Goal: Task Accomplishment & Management: Use online tool/utility

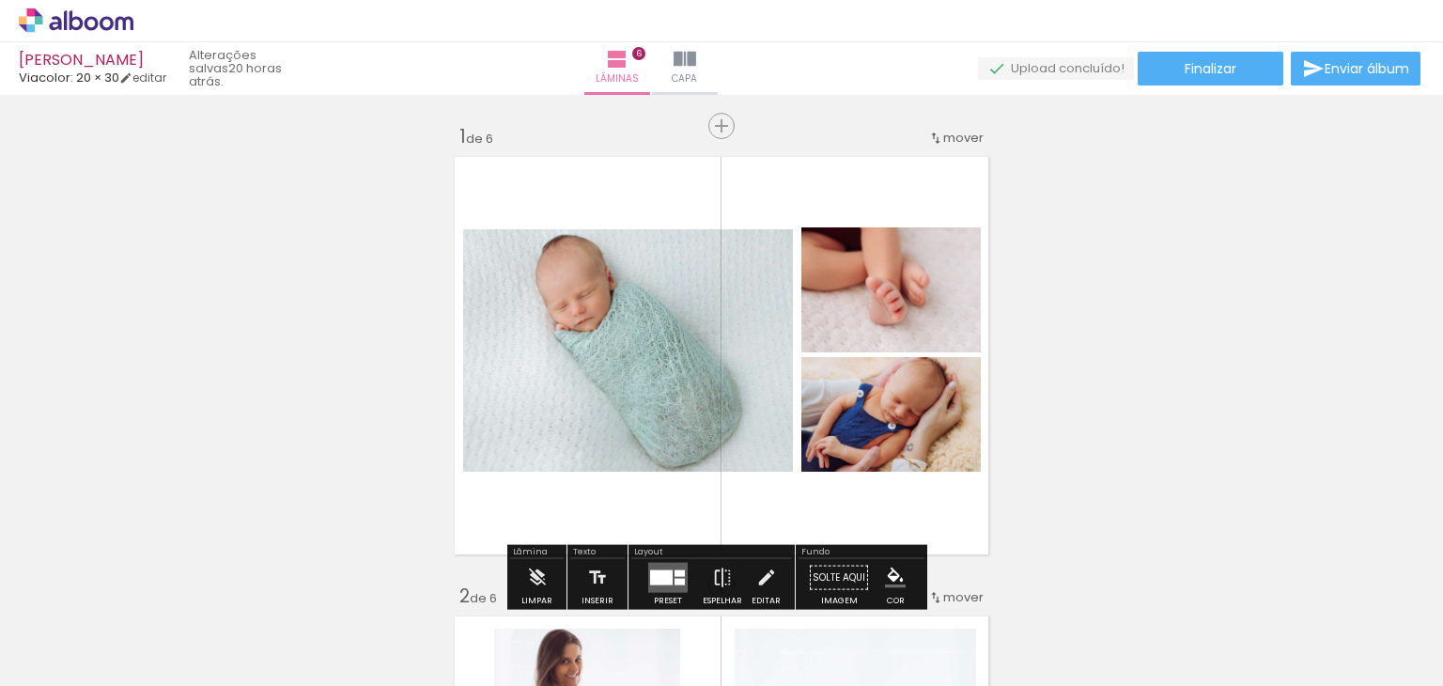
click at [230, 631] on div at bounding box center [188, 622] width 85 height 60
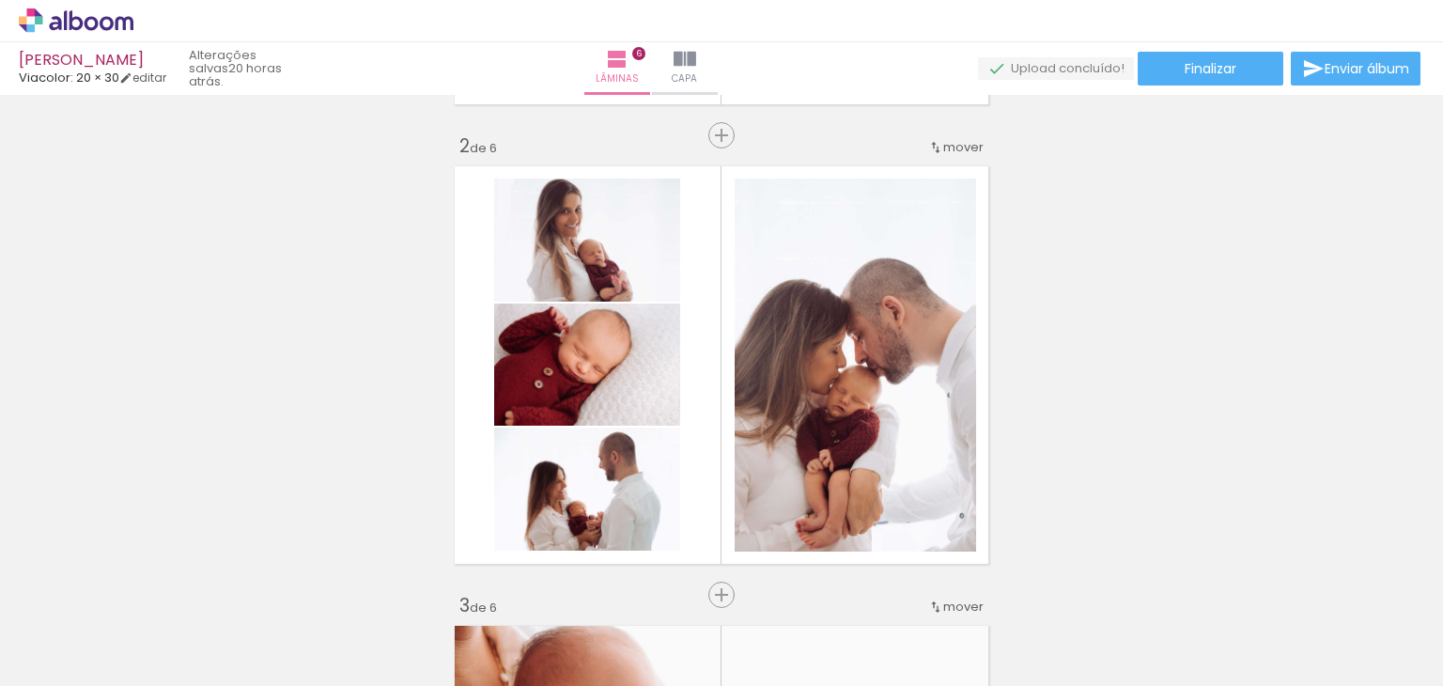
scroll to position [470, 0]
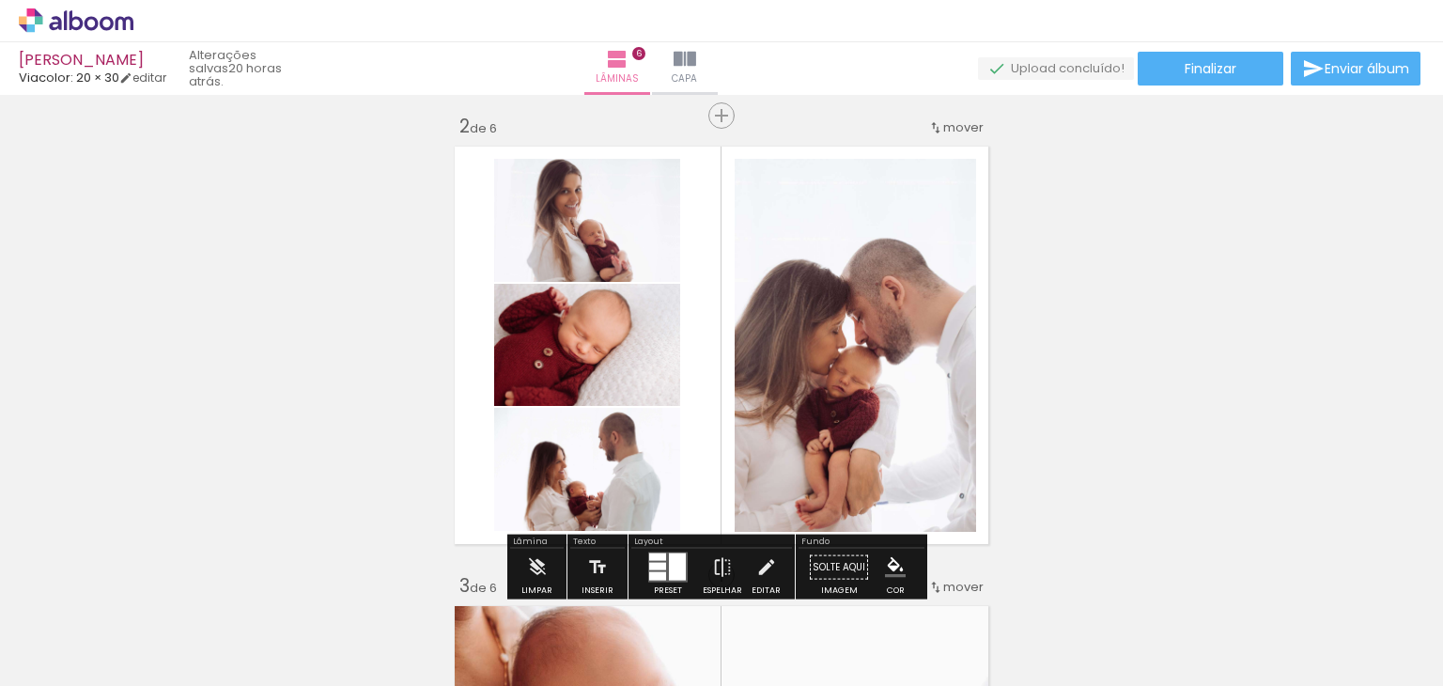
click at [831, 343] on quentale-photo at bounding box center [856, 345] width 242 height 373
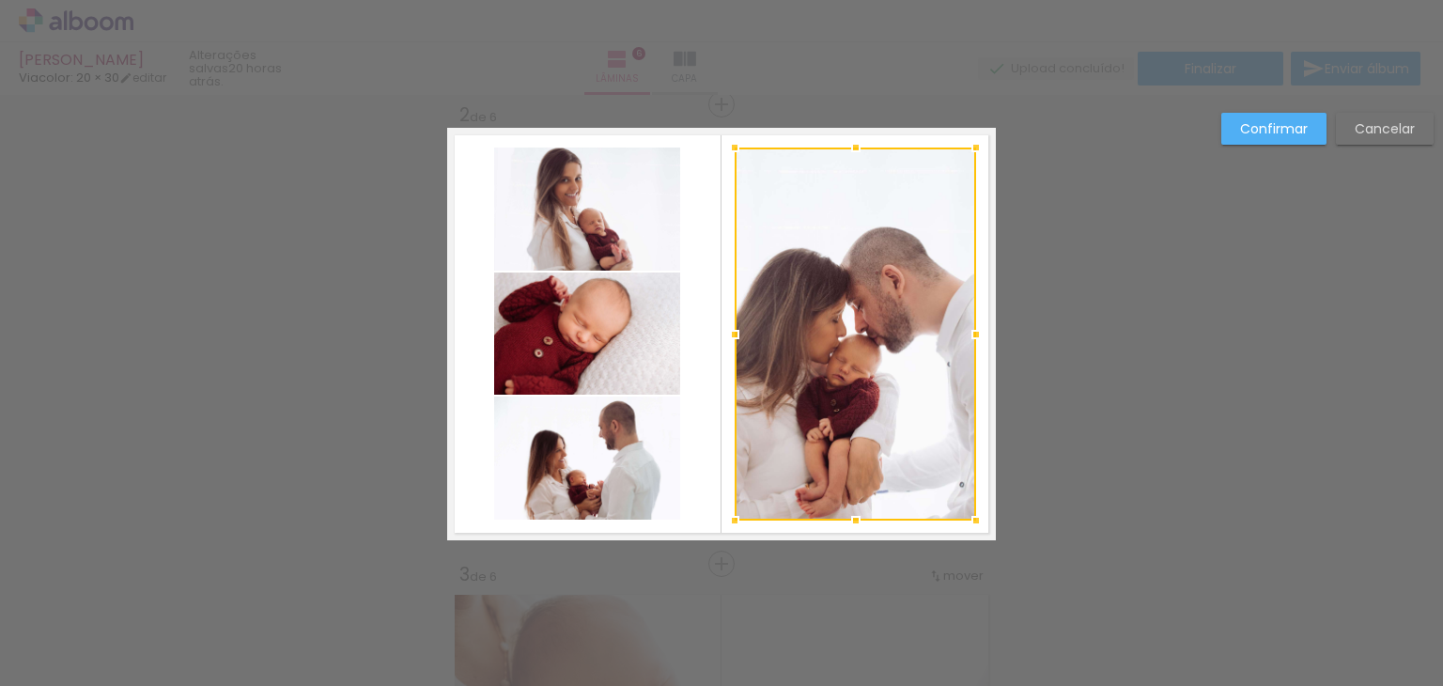
scroll to position [483, 0]
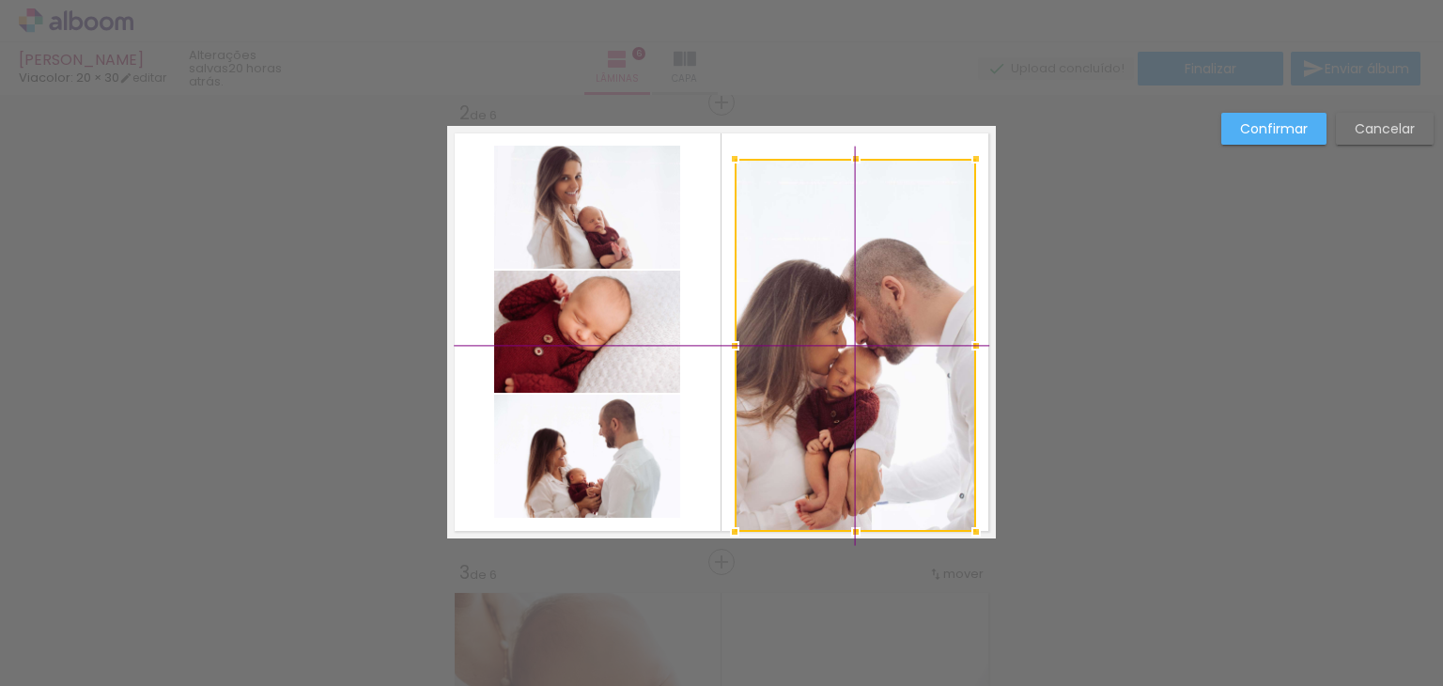
drag, startPoint x: 763, startPoint y: 191, endPoint x: 751, endPoint y: 178, distance: 18.0
click at [751, 178] on div at bounding box center [856, 345] width 242 height 373
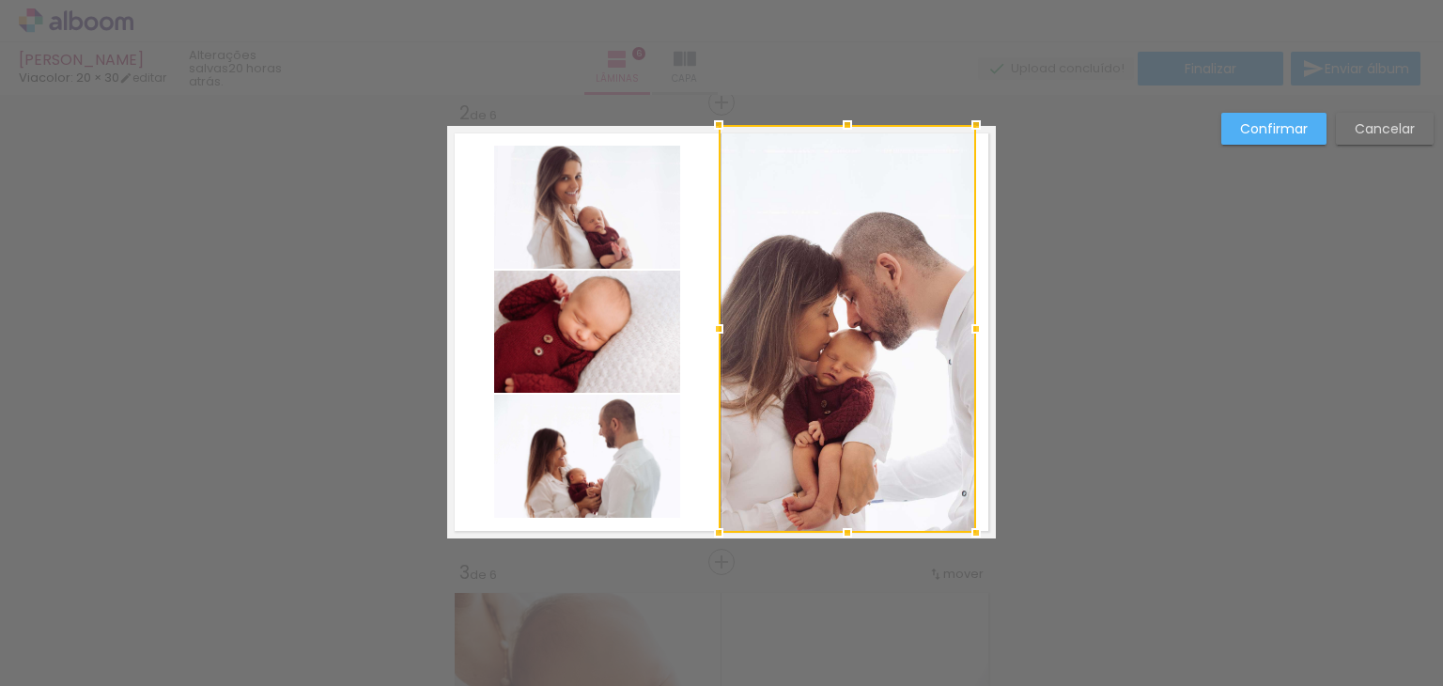
click at [725, 150] on div at bounding box center [847, 329] width 257 height 408
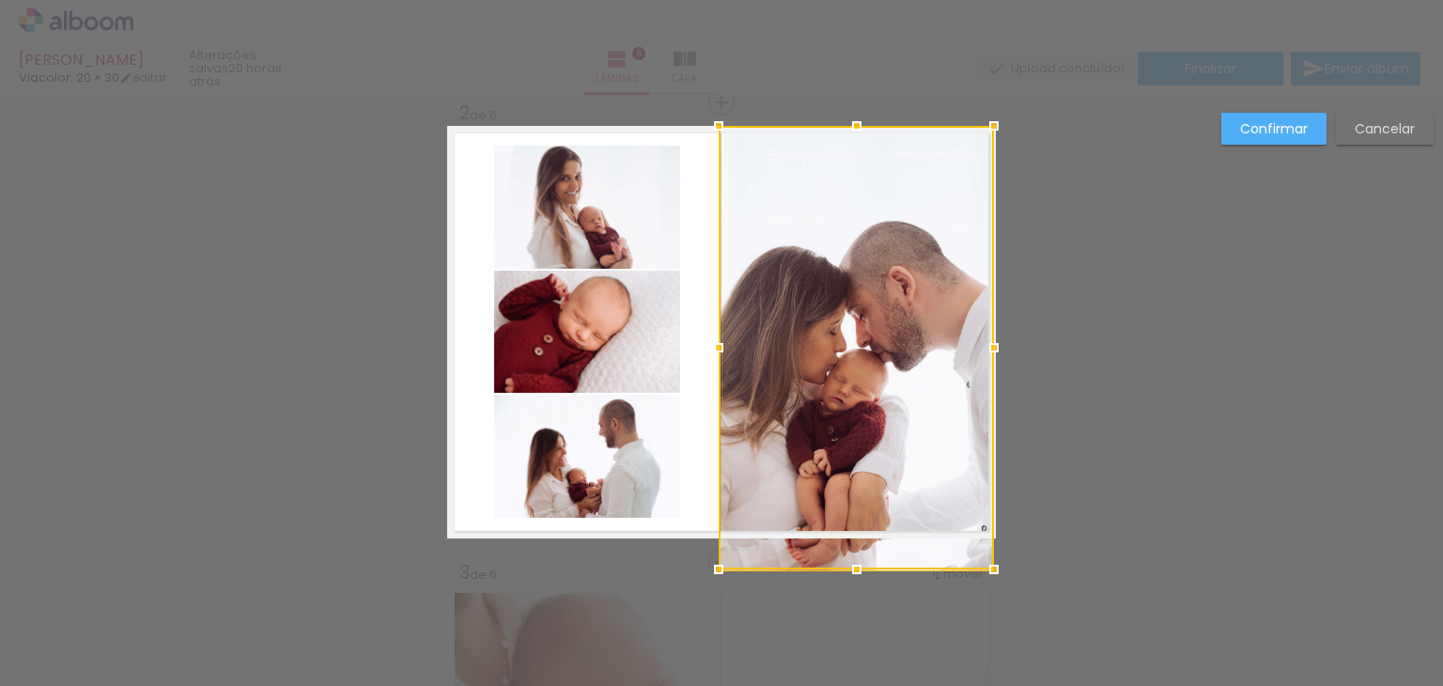
drag, startPoint x: 970, startPoint y: 531, endPoint x: 1019, endPoint y: 554, distance: 53.8
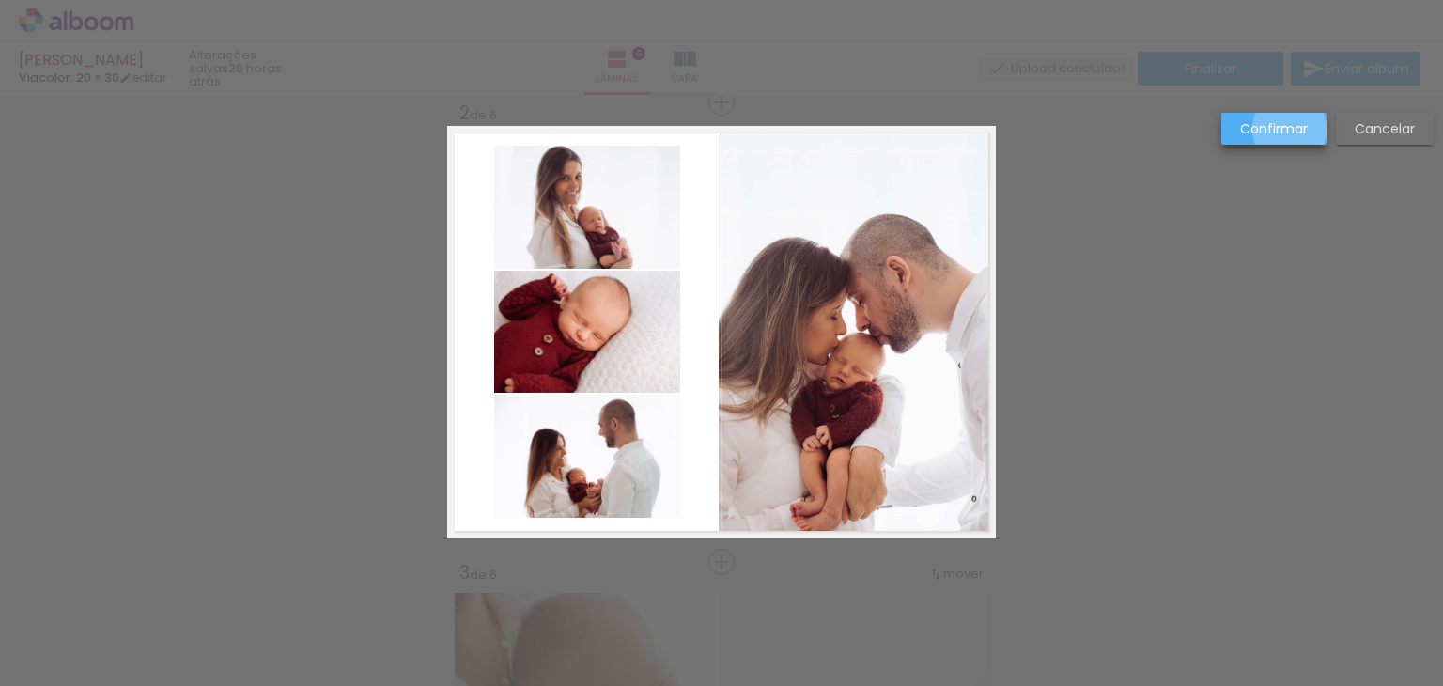
click at [0, 0] on slot "Confirmar" at bounding box center [0, 0] width 0 height 0
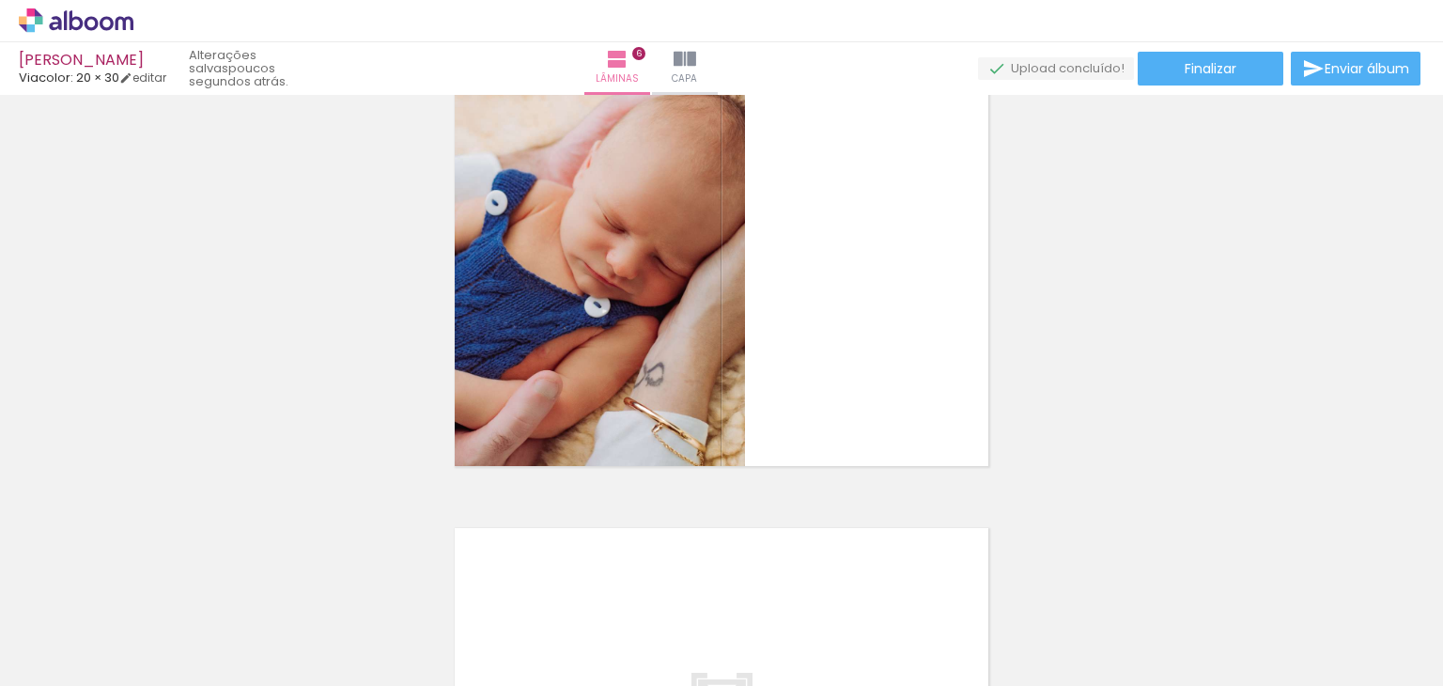
scroll to position [2347, 0]
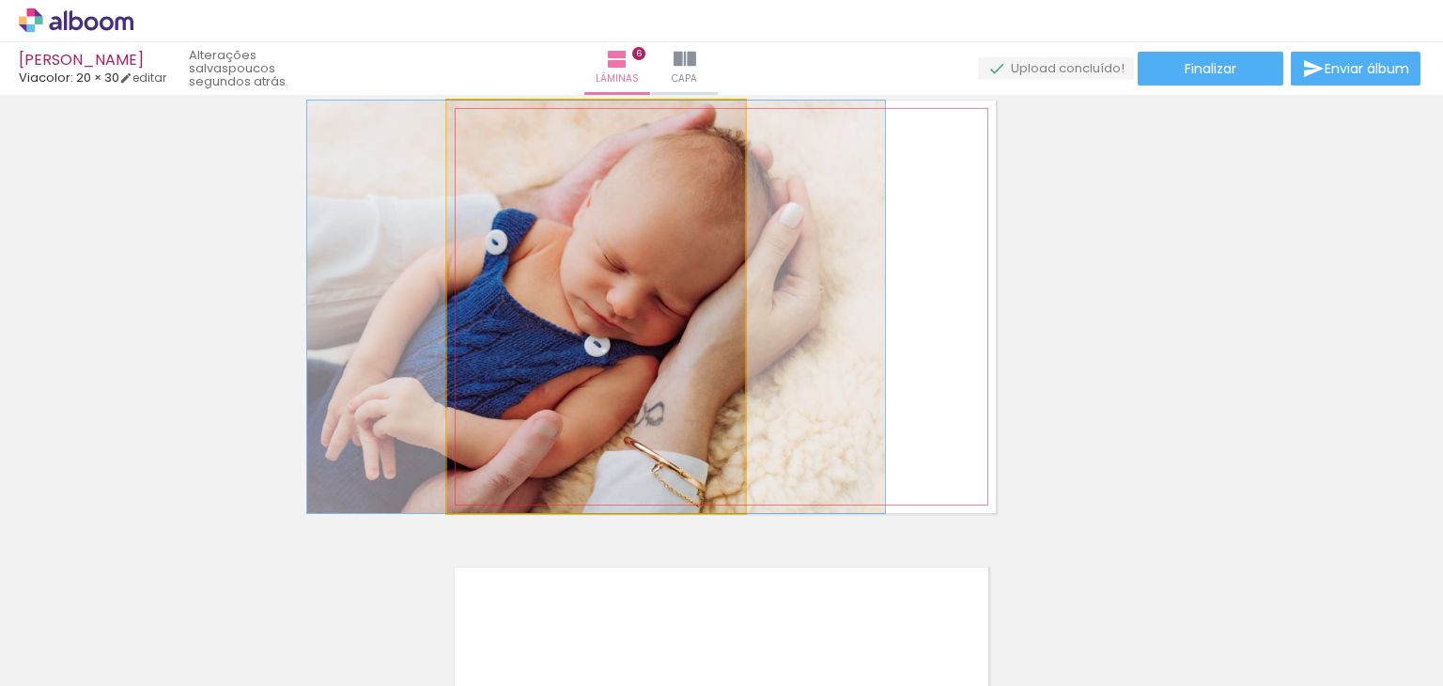
click at [608, 343] on quentale-photo at bounding box center [596, 307] width 298 height 413
click at [623, 349] on quentale-photo at bounding box center [596, 307] width 298 height 413
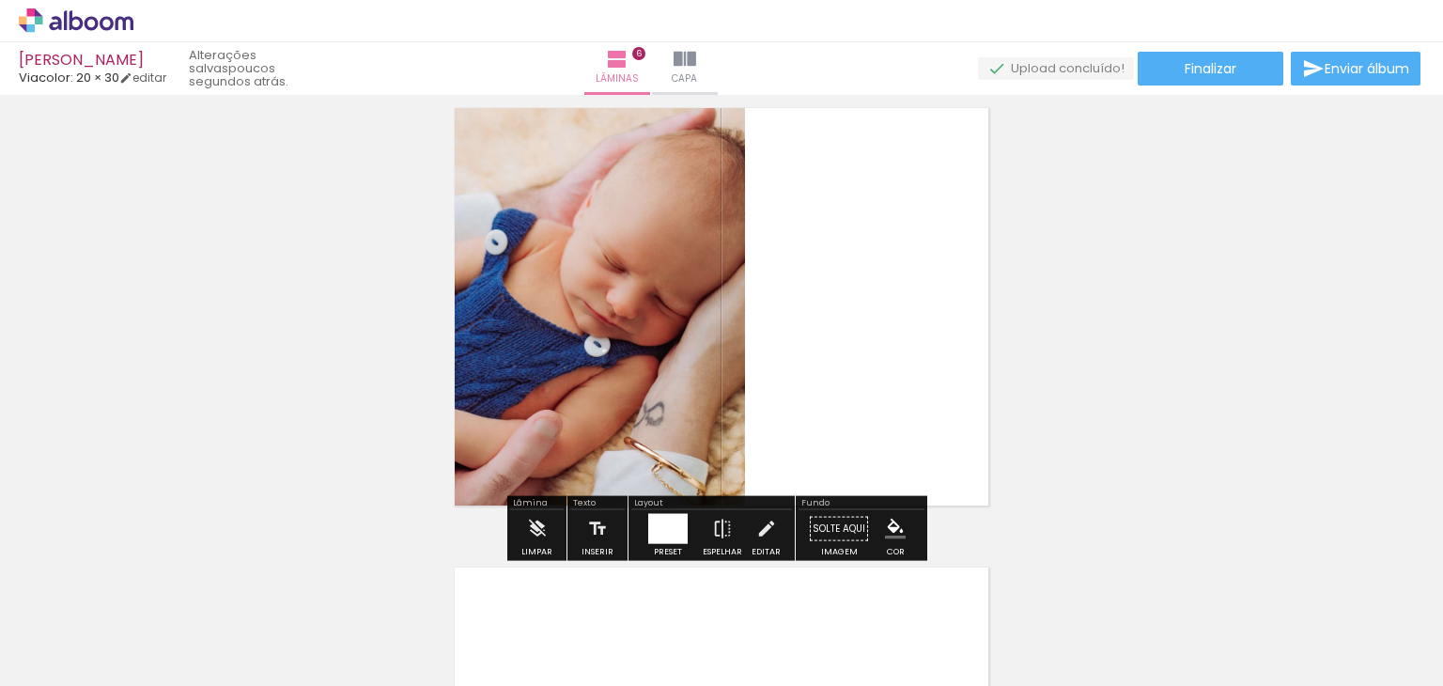
click at [623, 349] on quentale-photo at bounding box center [596, 307] width 298 height 413
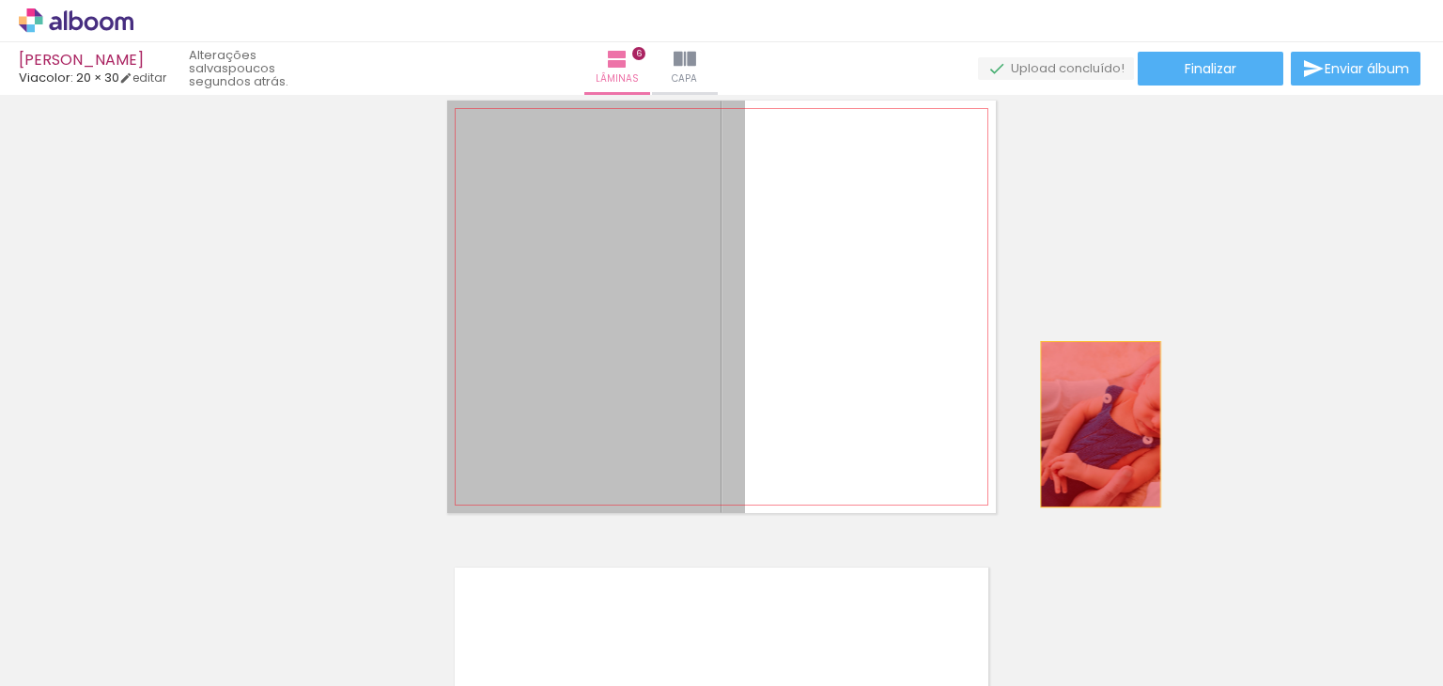
drag, startPoint x: 620, startPoint y: 355, endPoint x: 1131, endPoint y: 430, distance: 516.7
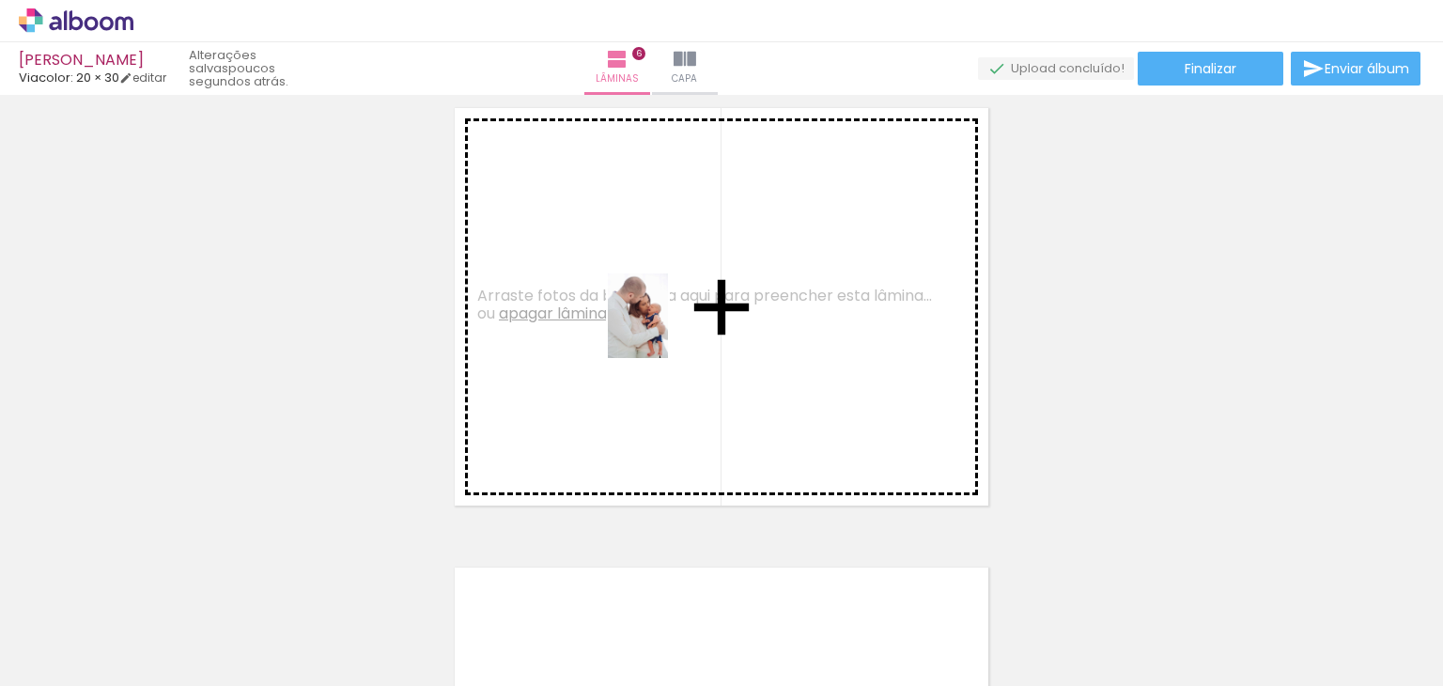
drag, startPoint x: 1387, startPoint y: 629, endPoint x: 596, endPoint y: 319, distance: 849.9
click at [596, 319] on quentale-workspace at bounding box center [721, 343] width 1443 height 686
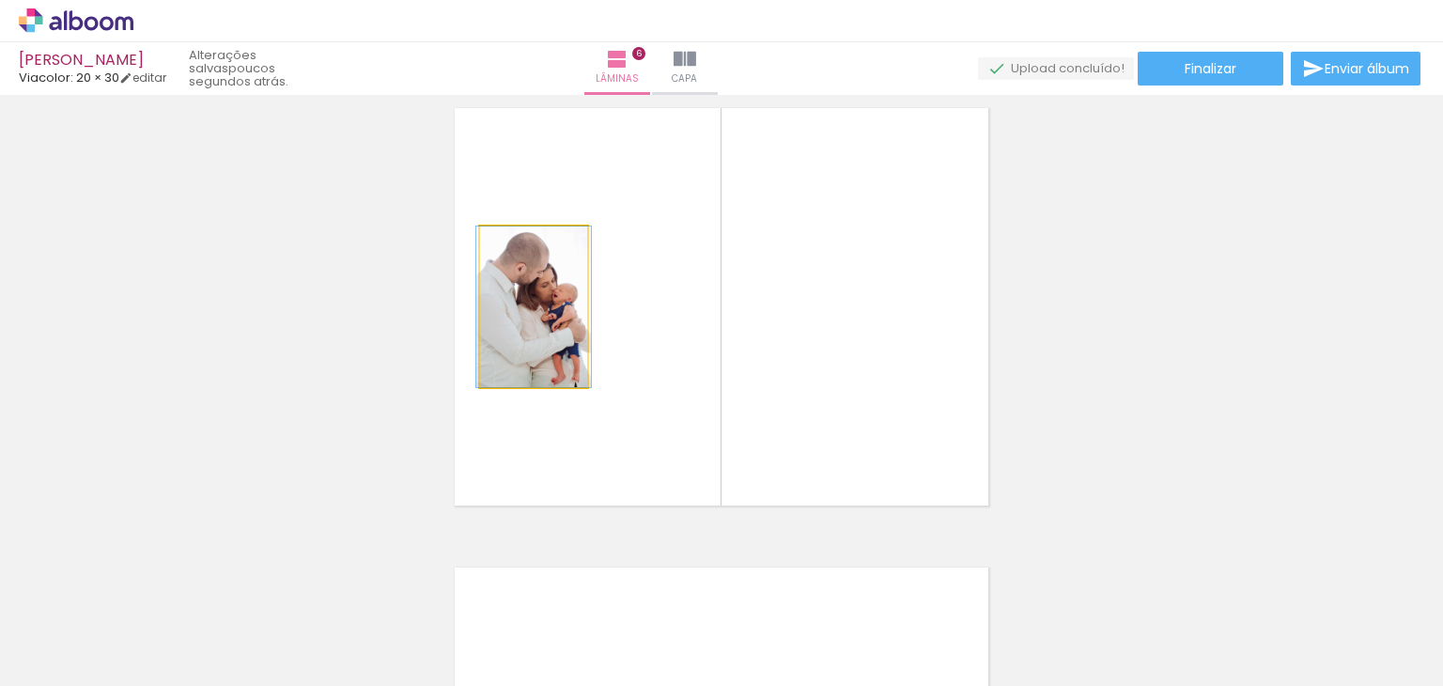
click at [549, 326] on quentale-photo at bounding box center [533, 306] width 107 height 161
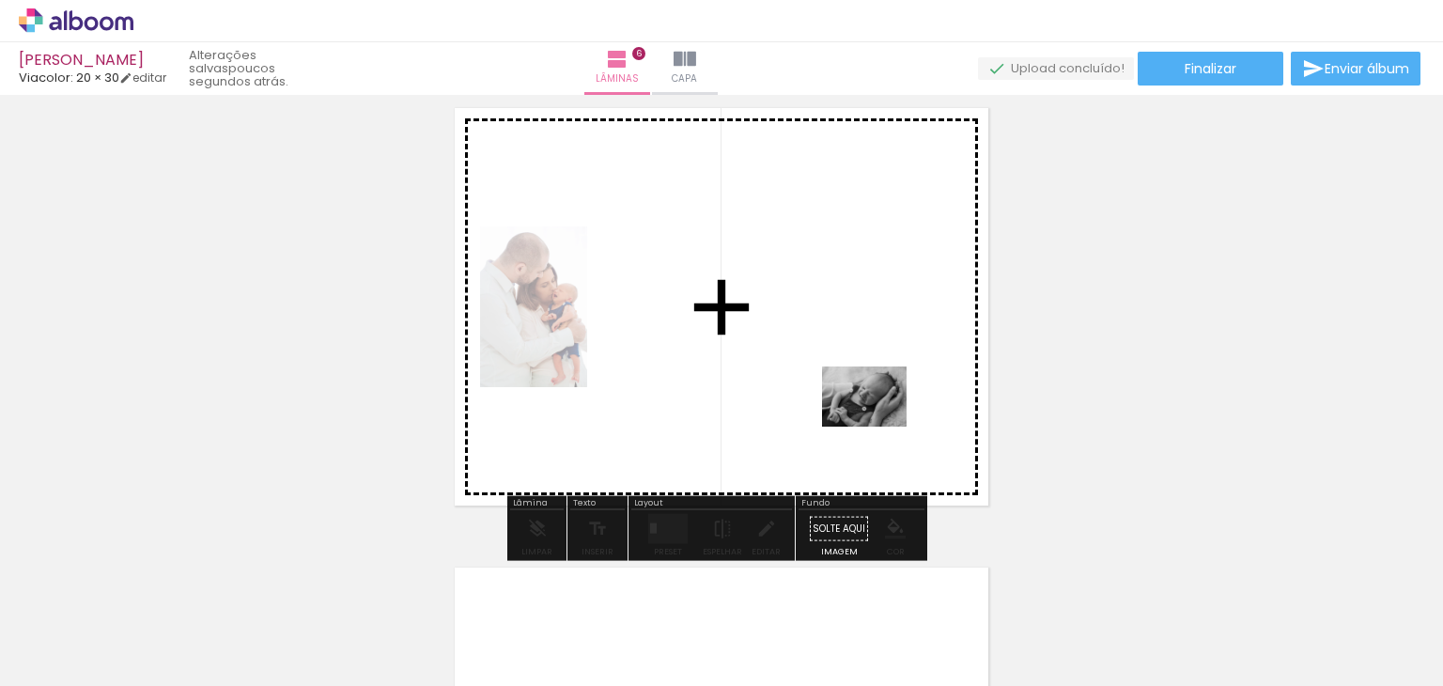
drag, startPoint x: 1271, startPoint y: 638, endPoint x: 873, endPoint y: 422, distance: 453.3
click at [873, 422] on quentale-workspace at bounding box center [721, 343] width 1443 height 686
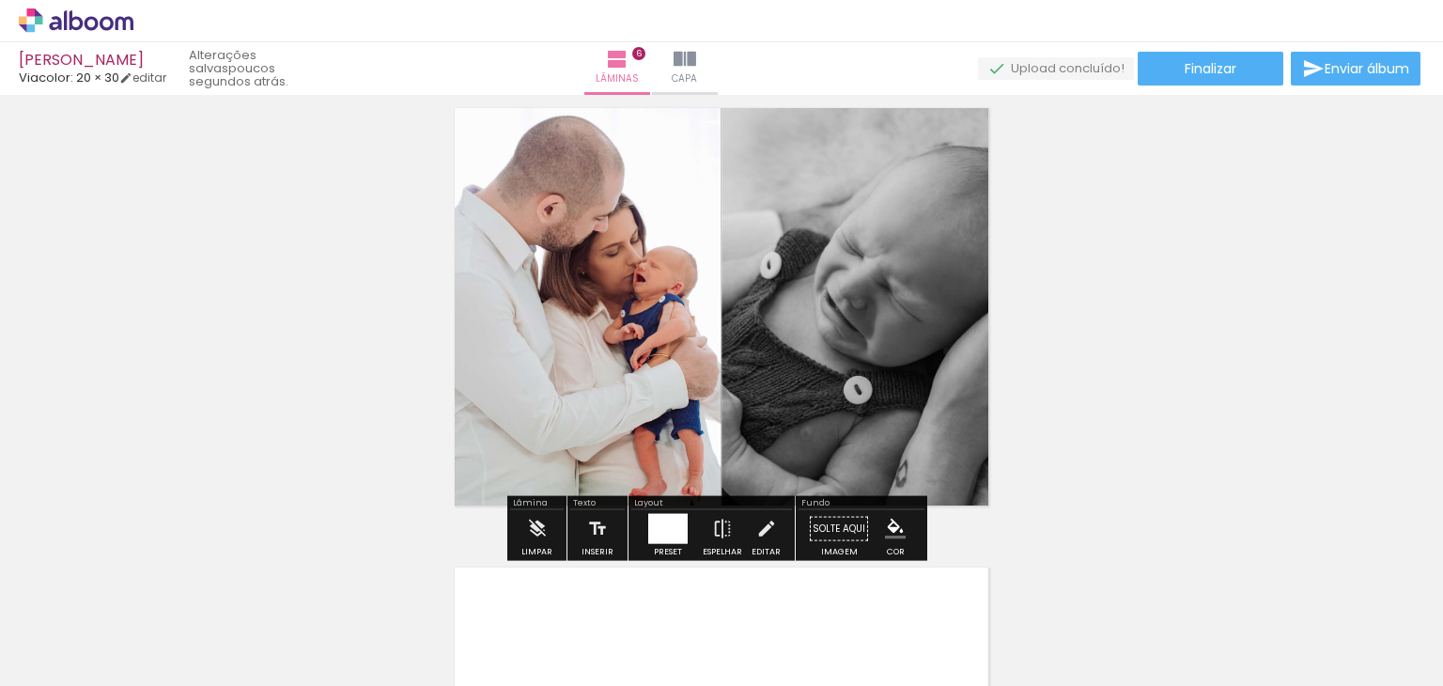
click at [878, 309] on quentale-photo at bounding box center [859, 307] width 274 height 413
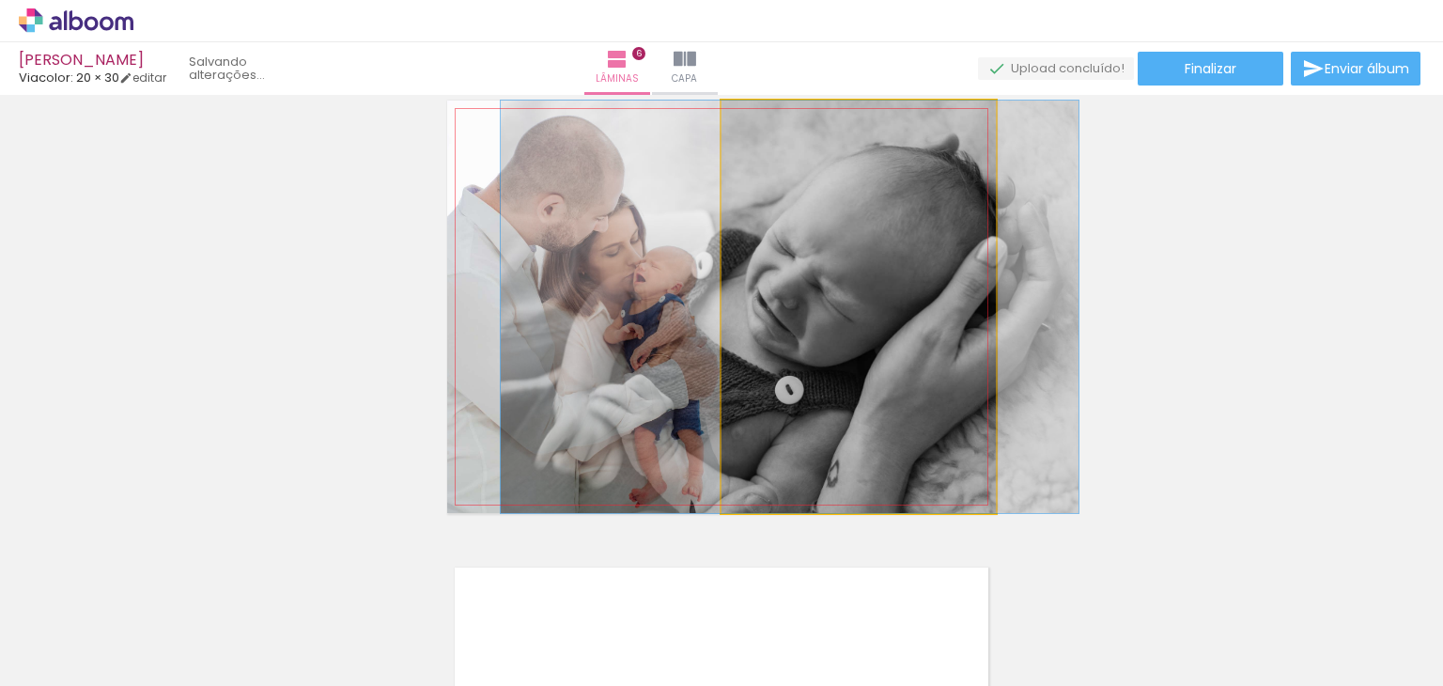
drag, startPoint x: 878, startPoint y: 309, endPoint x: 809, endPoint y: 294, distance: 70.2
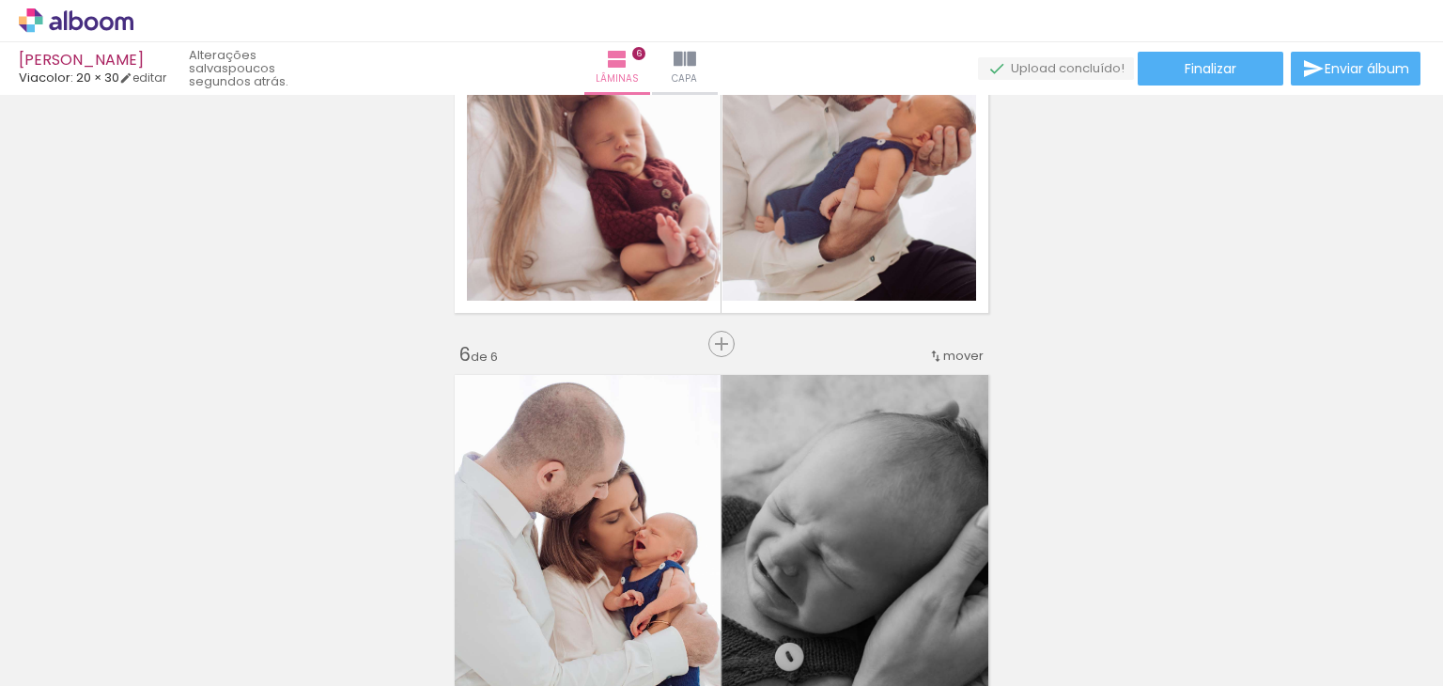
scroll to position [2065, 0]
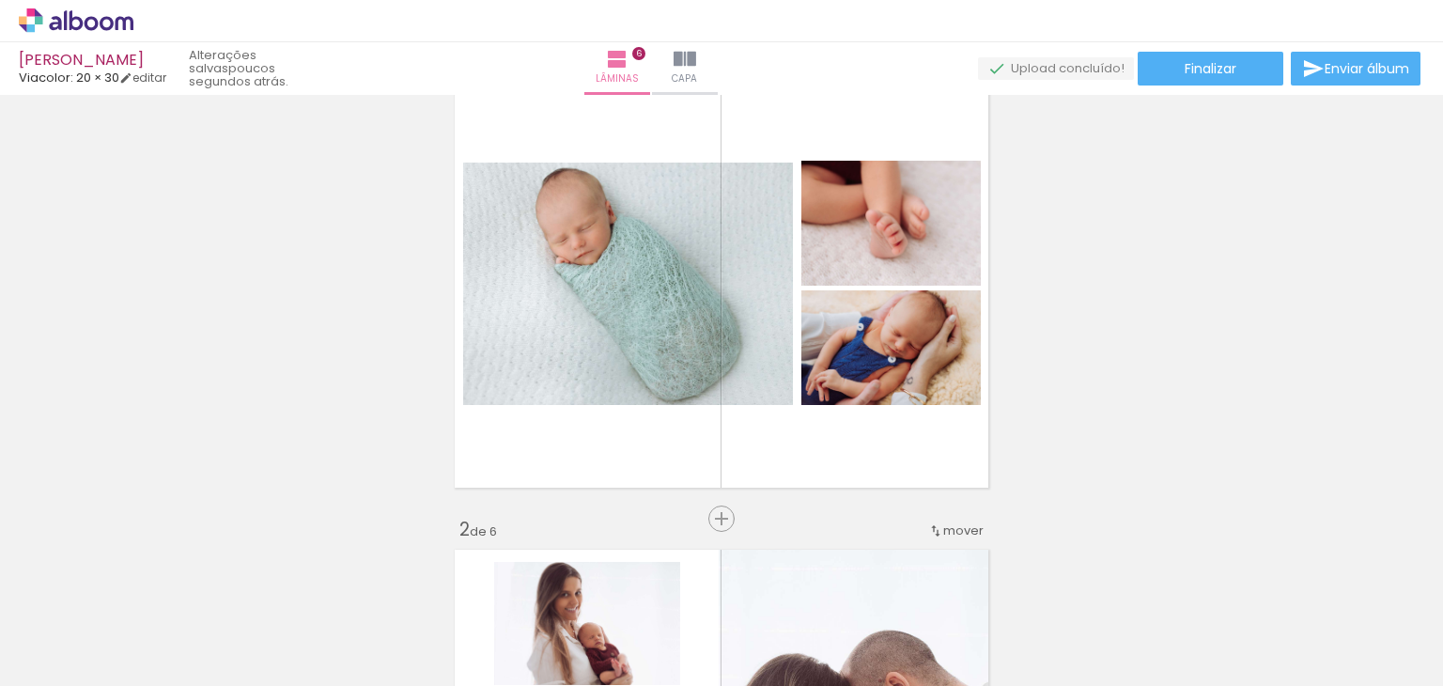
scroll to position [0, 0]
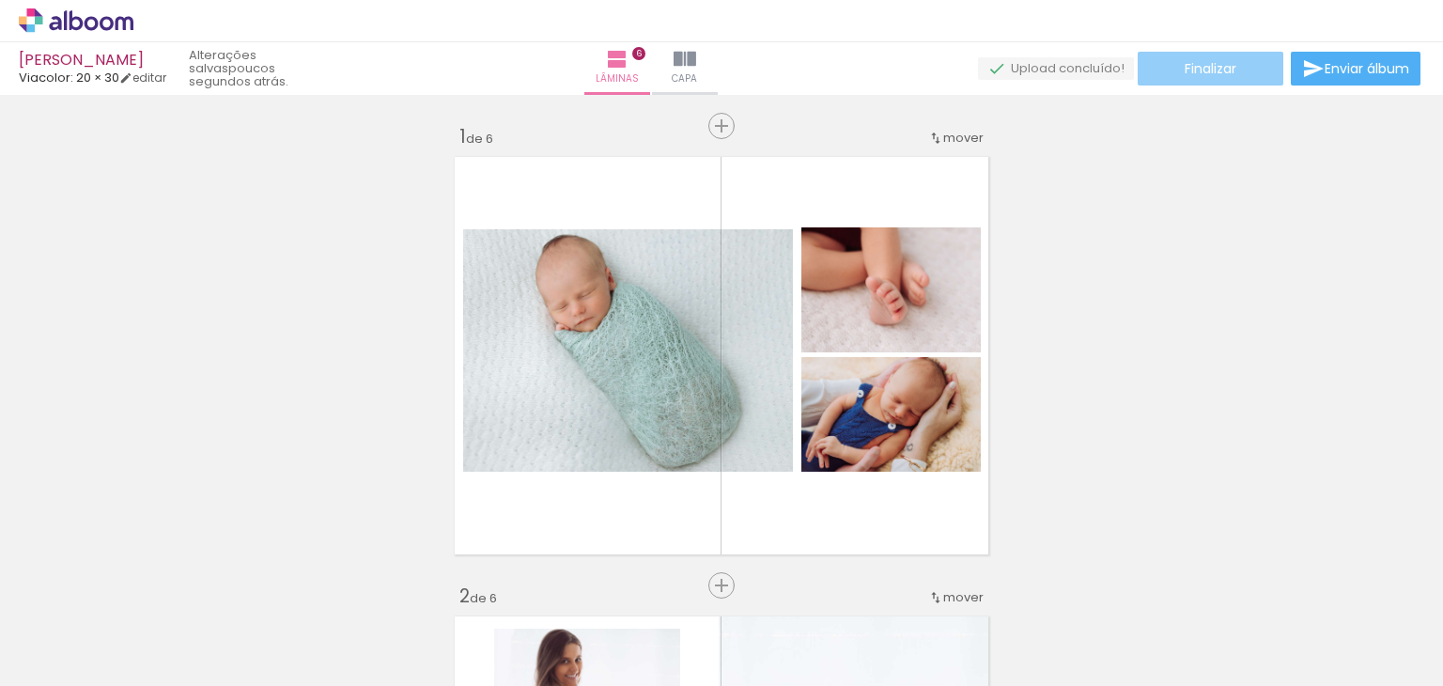
click at [1222, 62] on span "Finalizar" at bounding box center [1211, 68] width 52 height 13
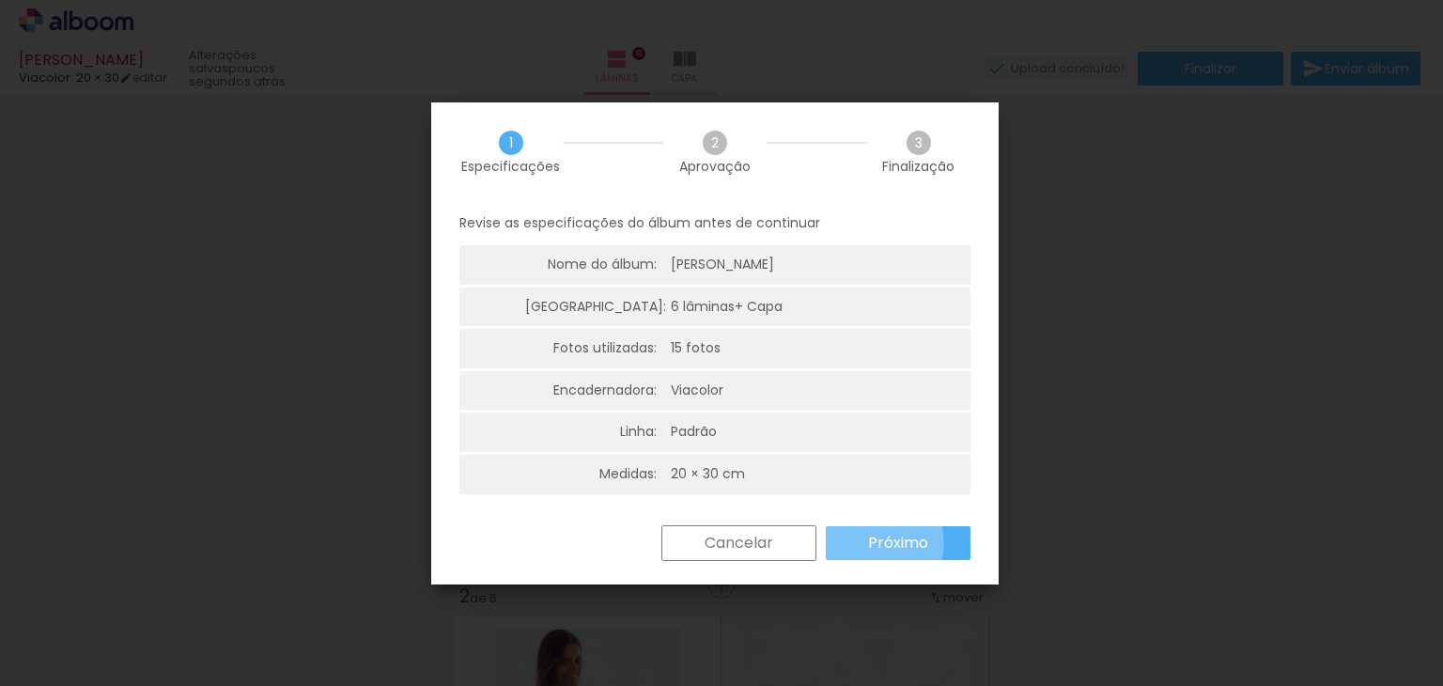
click at [0, 0] on slot "Próximo" at bounding box center [0, 0] width 0 height 0
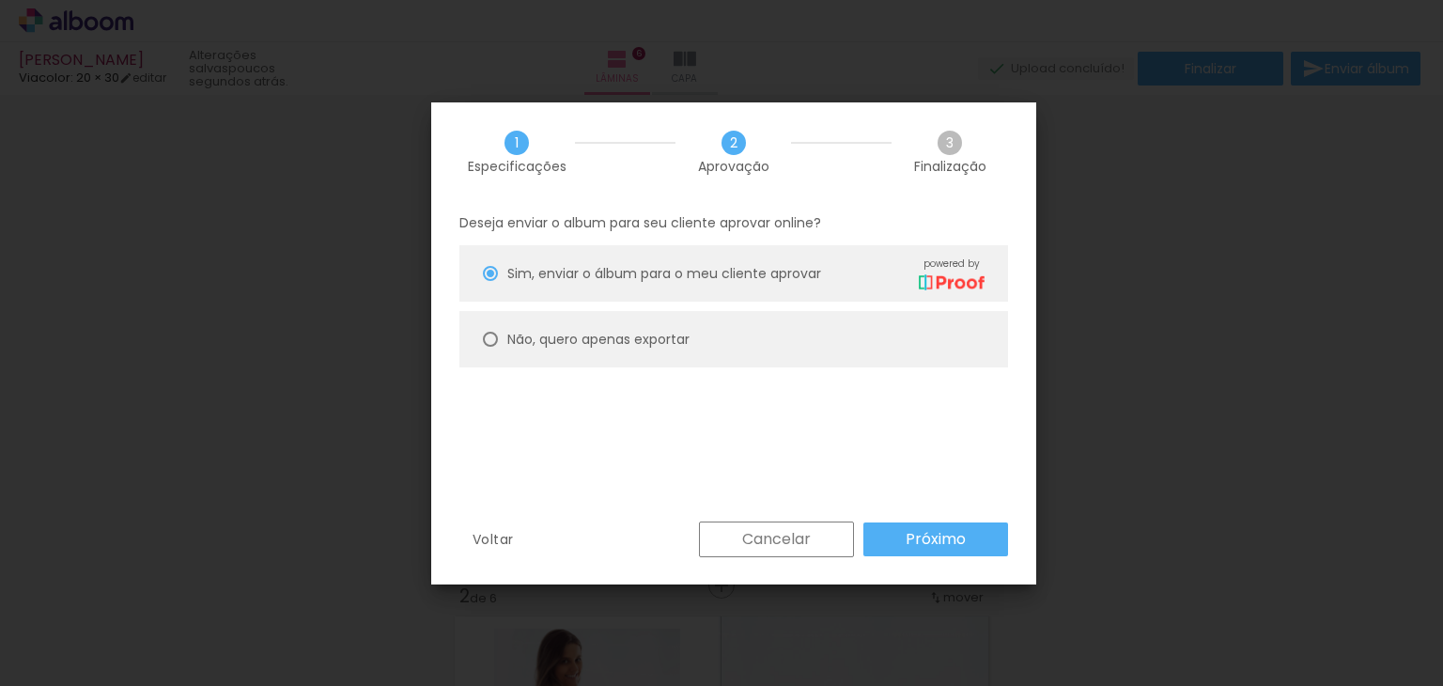
click at [837, 335] on paper-radio-button "Não, quero apenas exportar" at bounding box center [734, 339] width 549 height 56
type paper-radio-button "on"
click at [0, 0] on slot "Próximo" at bounding box center [0, 0] width 0 height 0
type input "Alta, 300 DPI"
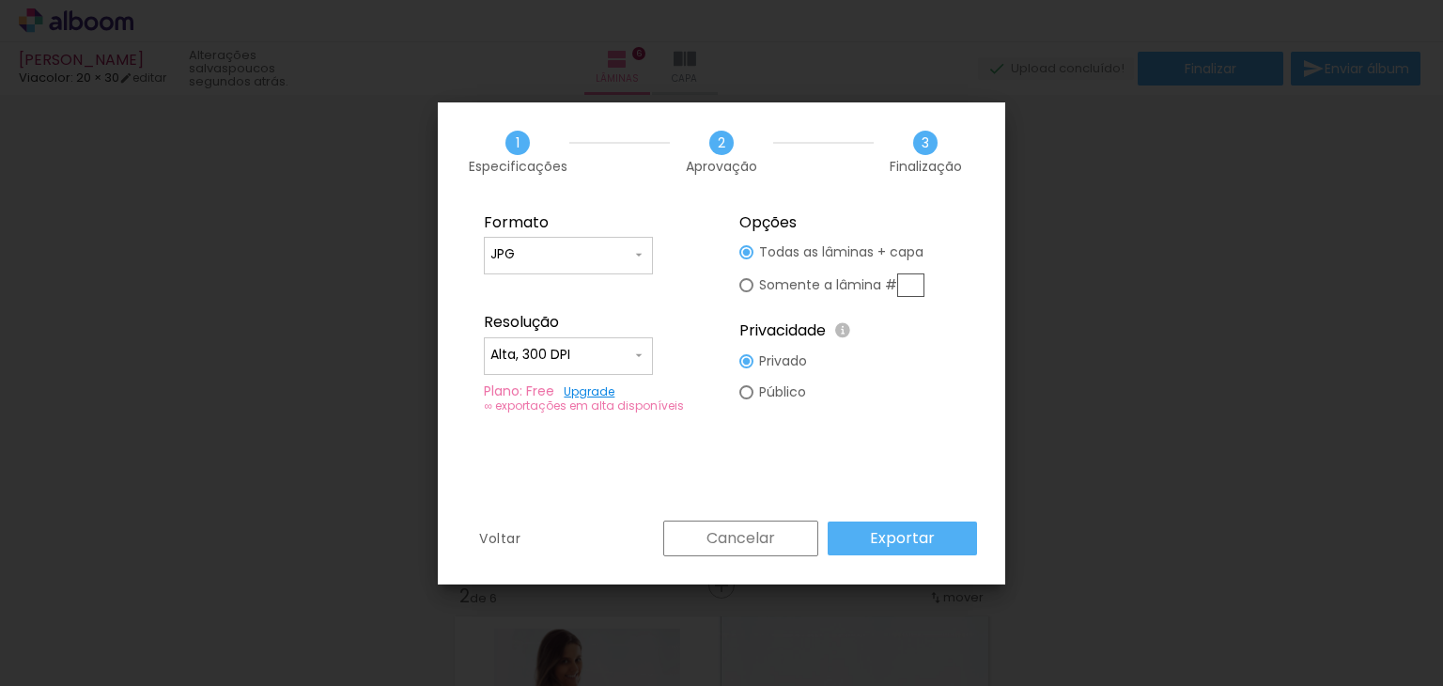
click at [955, 542] on paper-button "Exportar" at bounding box center [902, 539] width 149 height 34
